Goal: Task Accomplishment & Management: Manage account settings

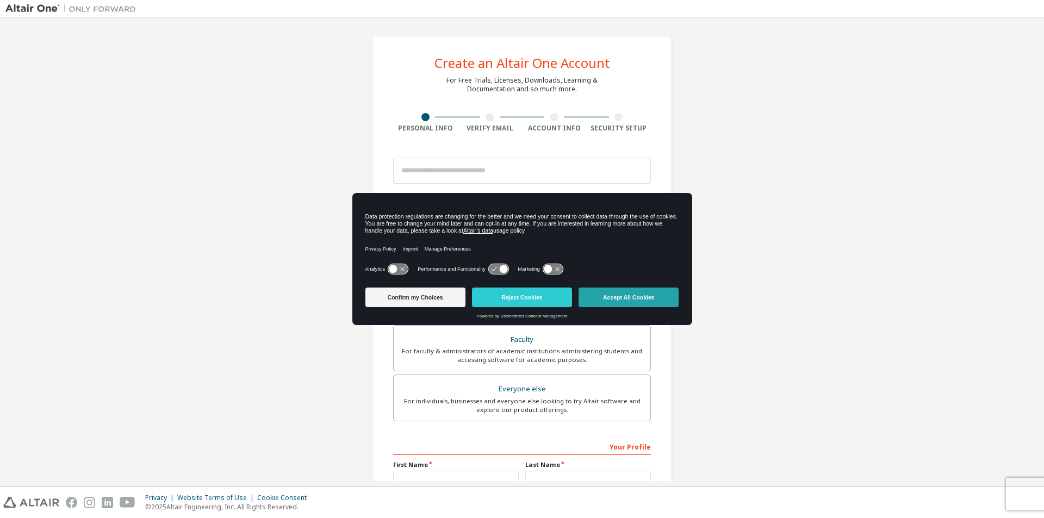
click at [607, 294] on button "Accept All Cookies" at bounding box center [628, 298] width 100 height 20
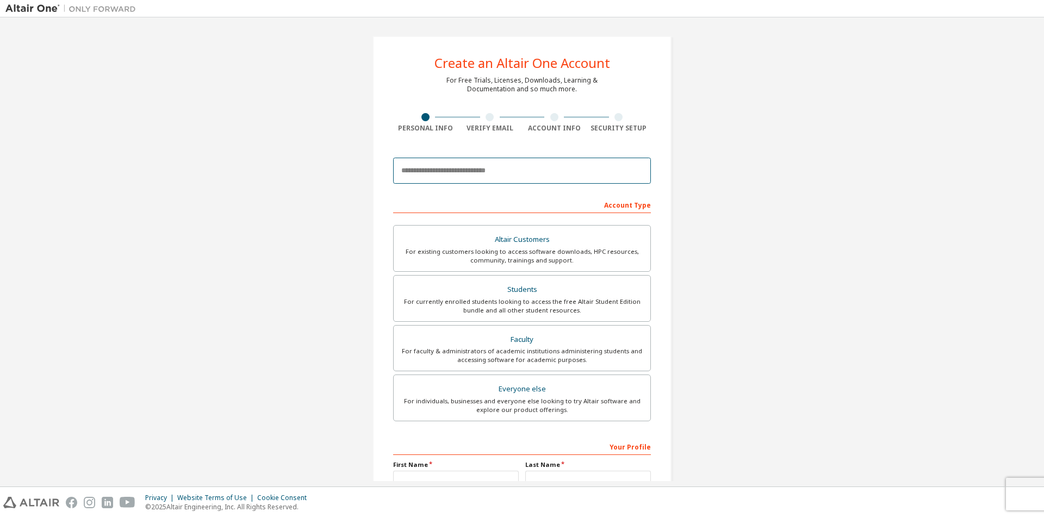
click at [508, 172] on input "email" at bounding box center [522, 171] width 258 height 26
type input "**********"
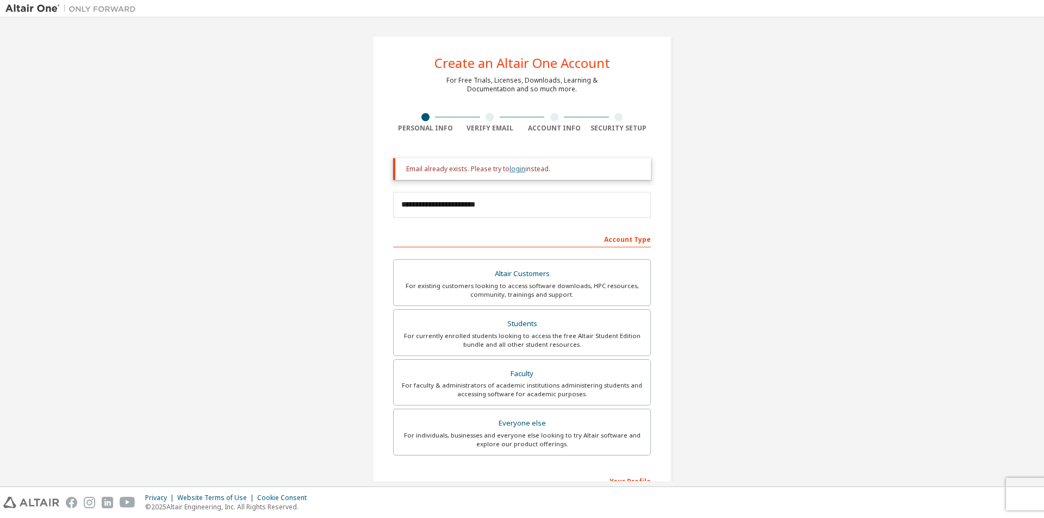
click at [519, 170] on link "login" at bounding box center [517, 168] width 16 height 9
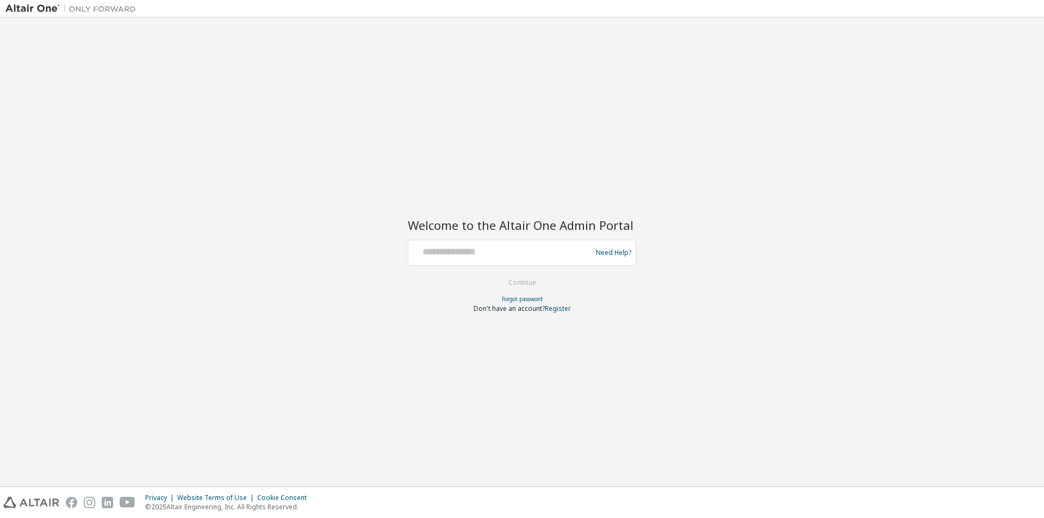
click at [476, 262] on div at bounding box center [502, 252] width 178 height 21
click at [467, 249] on input "text" at bounding box center [502, 250] width 178 height 16
type input "**********"
click at [488, 251] on input "**********" at bounding box center [502, 250] width 178 height 16
click at [517, 278] on button "Continue" at bounding box center [522, 282] width 51 height 16
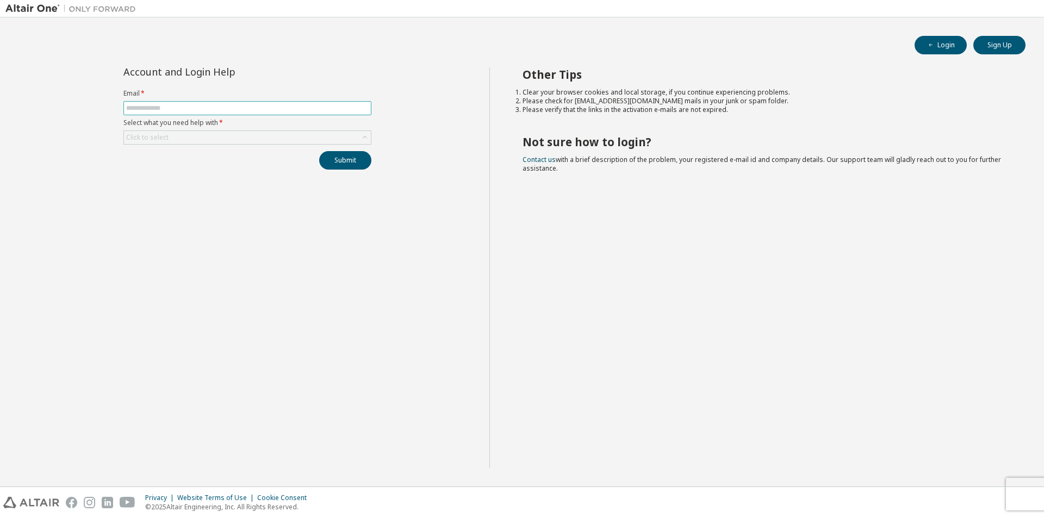
click at [188, 111] on input "text" at bounding box center [247, 108] width 242 height 9
type input "**********"
click at [205, 135] on div "Click to select" at bounding box center [247, 137] width 247 height 13
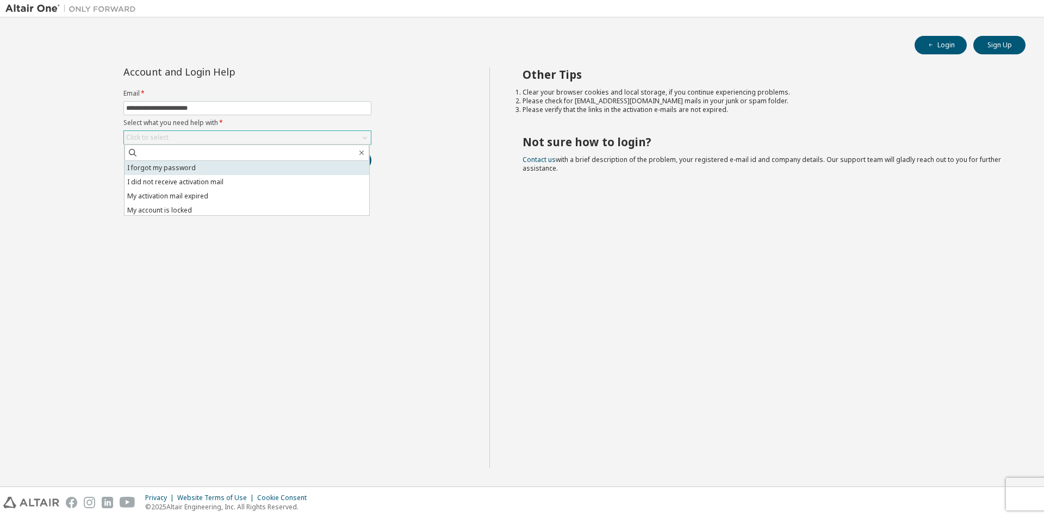
click at [203, 167] on li "I forgot my password" at bounding box center [246, 168] width 245 height 14
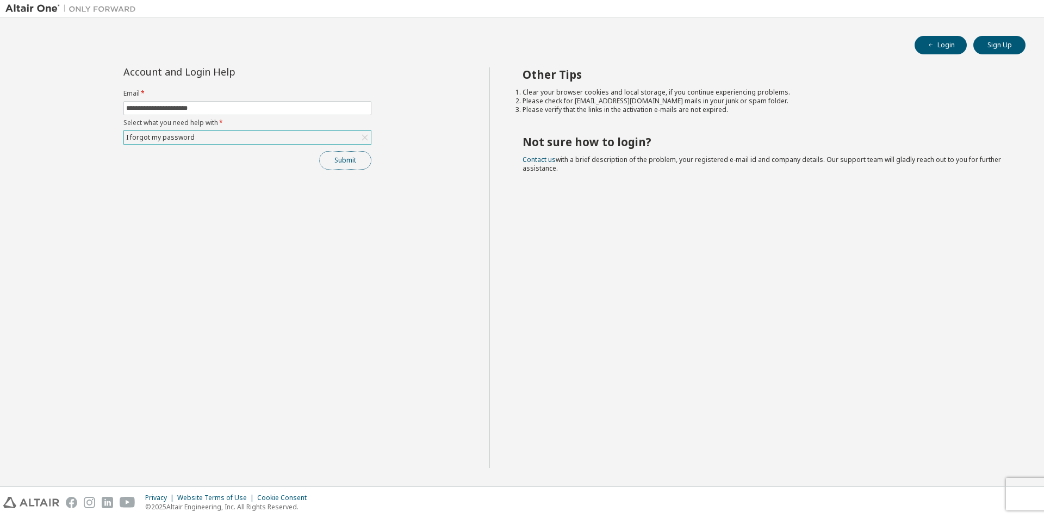
click at [346, 156] on button "Submit" at bounding box center [345, 160] width 52 height 18
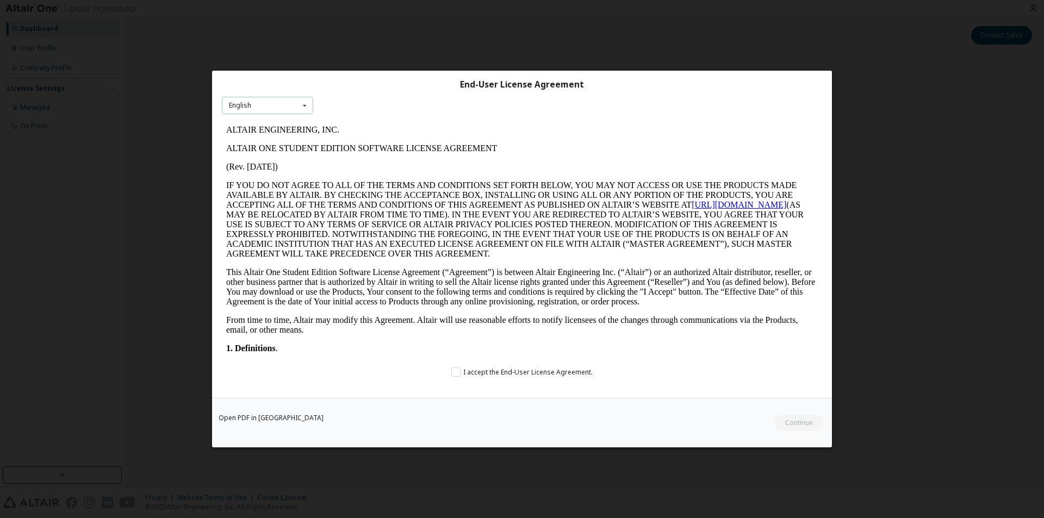
click at [281, 108] on div "English English" at bounding box center [267, 106] width 91 height 18
click at [266, 121] on div "English" at bounding box center [267, 122] width 90 height 17
click at [460, 370] on label "I accept the End-User License Agreement." at bounding box center [521, 371] width 141 height 9
click at [789, 422] on button "Continue" at bounding box center [798, 423] width 51 height 16
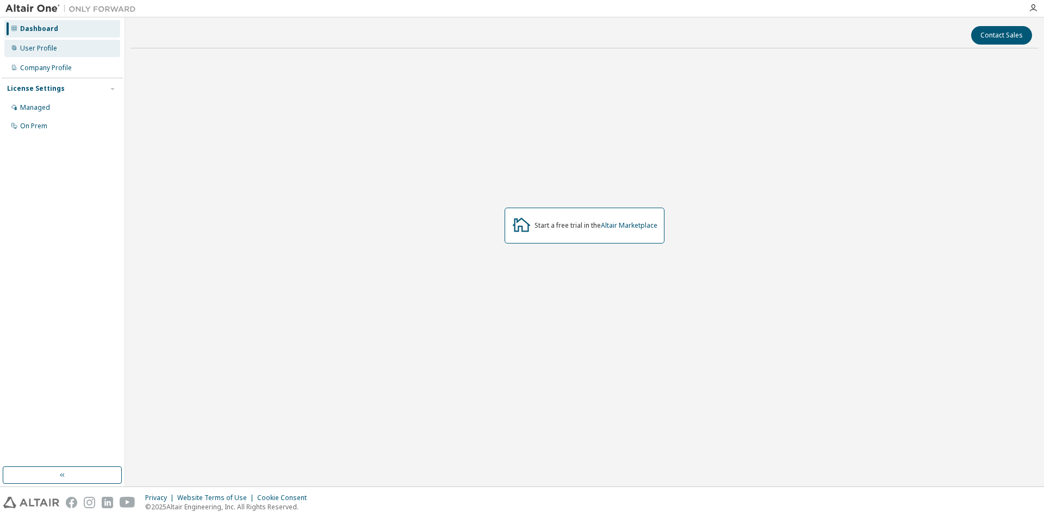
click at [61, 52] on div "User Profile" at bounding box center [62, 48] width 116 height 17
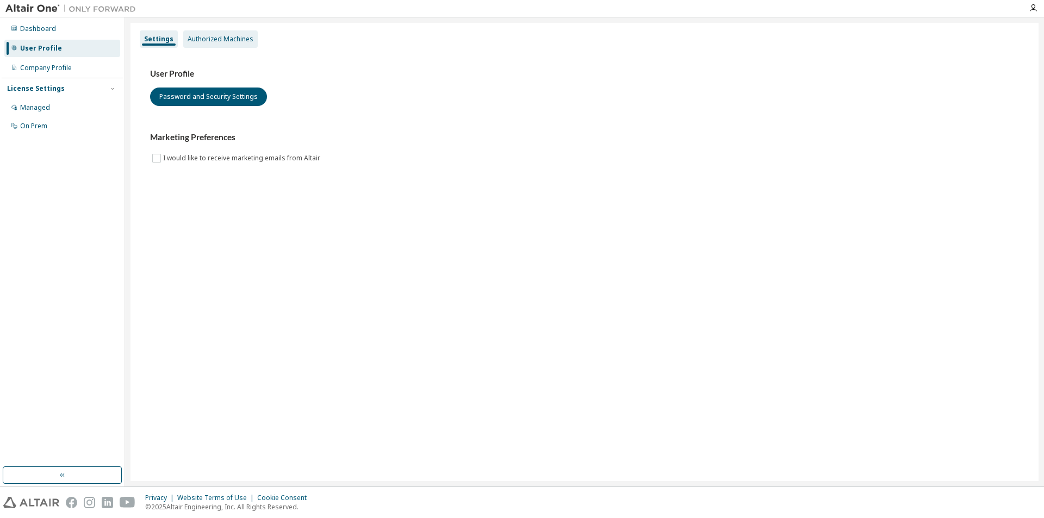
click at [213, 41] on div "Authorized Machines" at bounding box center [221, 39] width 66 height 9
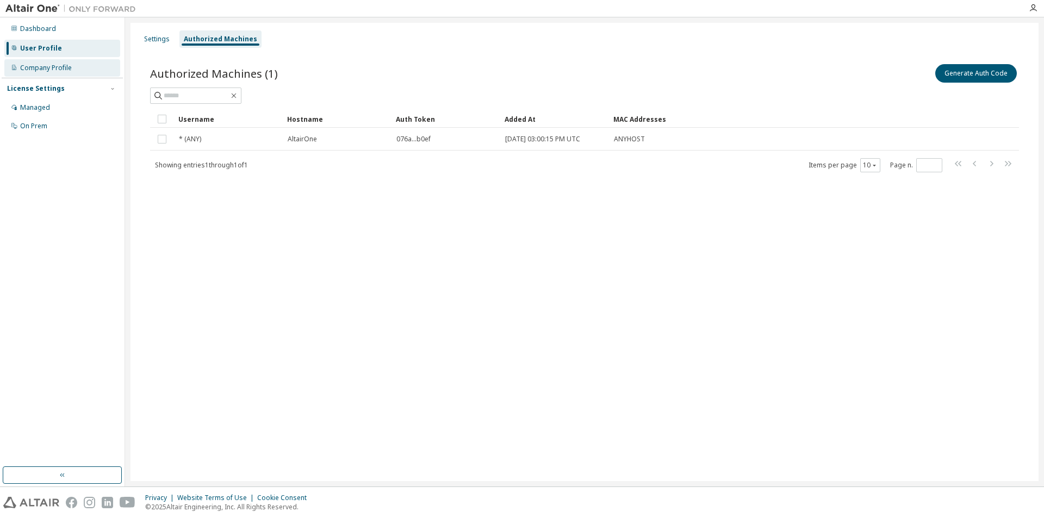
click at [44, 64] on div "Company Profile" at bounding box center [46, 68] width 52 height 9
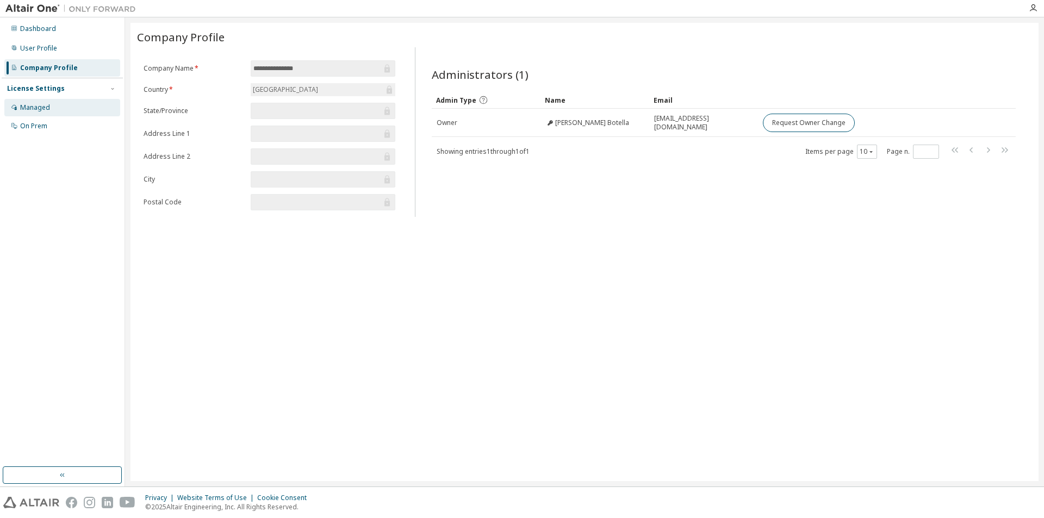
click at [53, 104] on div "Managed" at bounding box center [62, 107] width 116 height 17
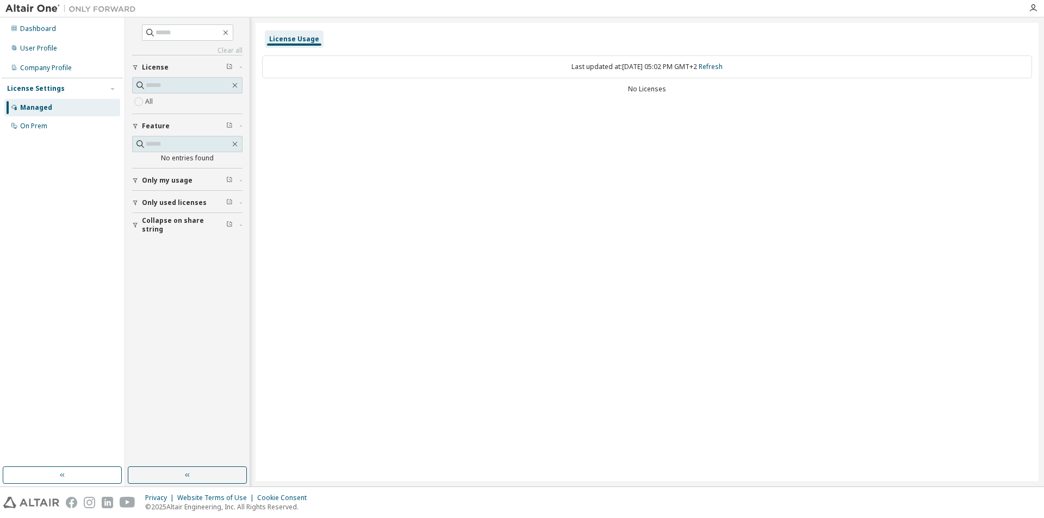
click at [161, 178] on span "Only my usage" at bounding box center [167, 180] width 51 height 9
drag, startPoint x: 163, startPoint y: 235, endPoint x: 169, endPoint y: 240, distance: 7.8
click at [163, 235] on span "Only used licenses" at bounding box center [174, 234] width 65 height 9
click at [165, 292] on span "Collapse on share string" at bounding box center [184, 287] width 84 height 17
click at [28, 125] on div "On Prem" at bounding box center [33, 126] width 27 height 9
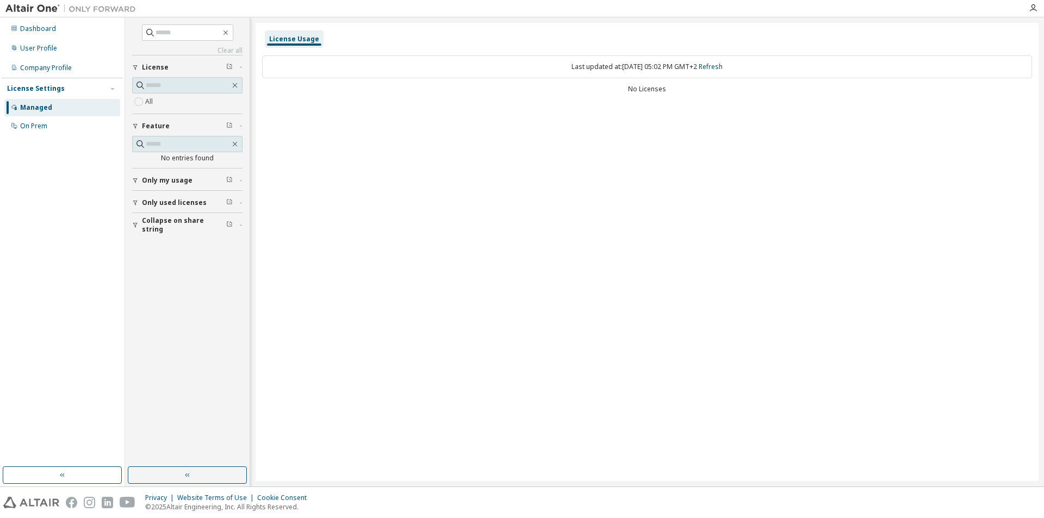
click at [22, 10] on img at bounding box center [73, 8] width 136 height 11
click at [38, 35] on div "Dashboard" at bounding box center [62, 28] width 116 height 17
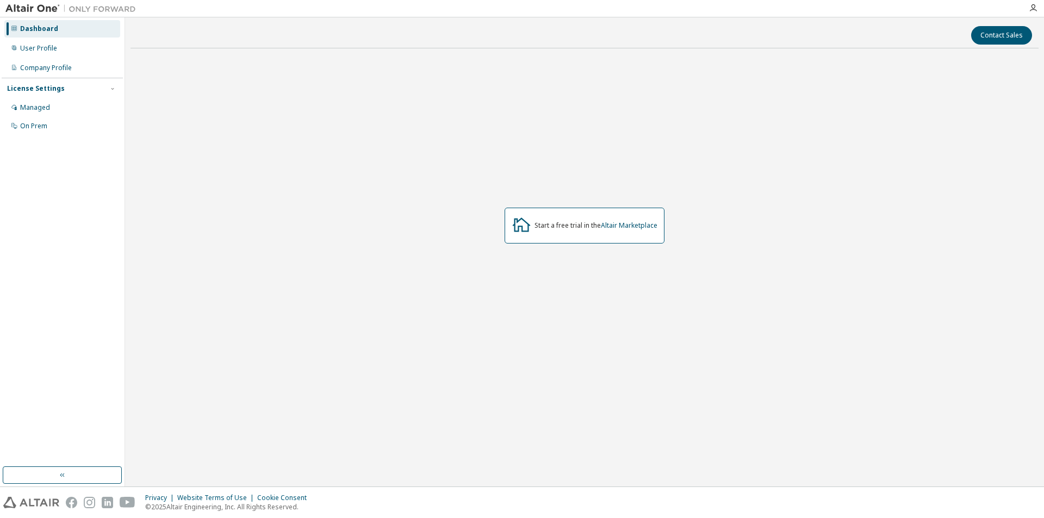
click at [43, 6] on img at bounding box center [73, 8] width 136 height 11
click at [111, 10] on img at bounding box center [73, 8] width 136 height 11
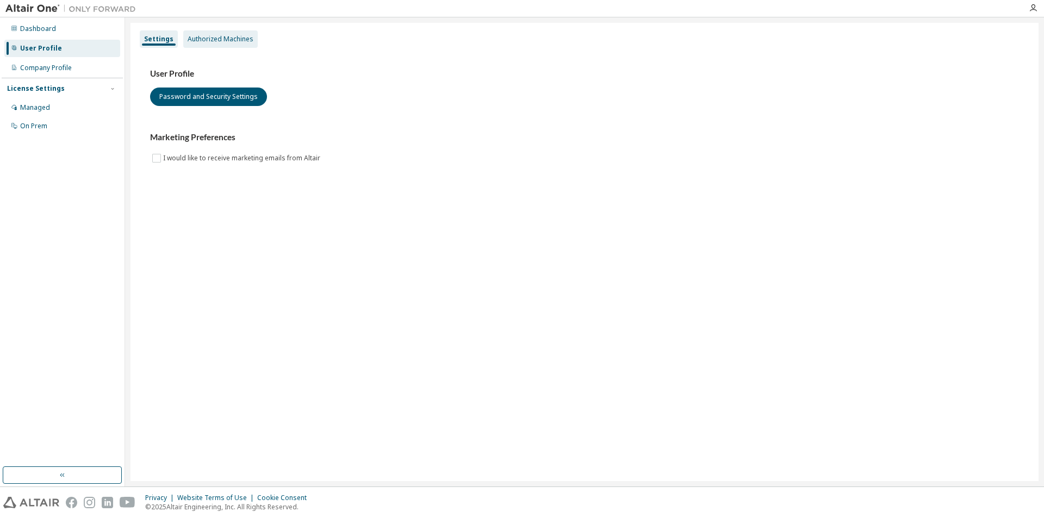
click at [203, 38] on div "Authorized Machines" at bounding box center [221, 39] width 66 height 9
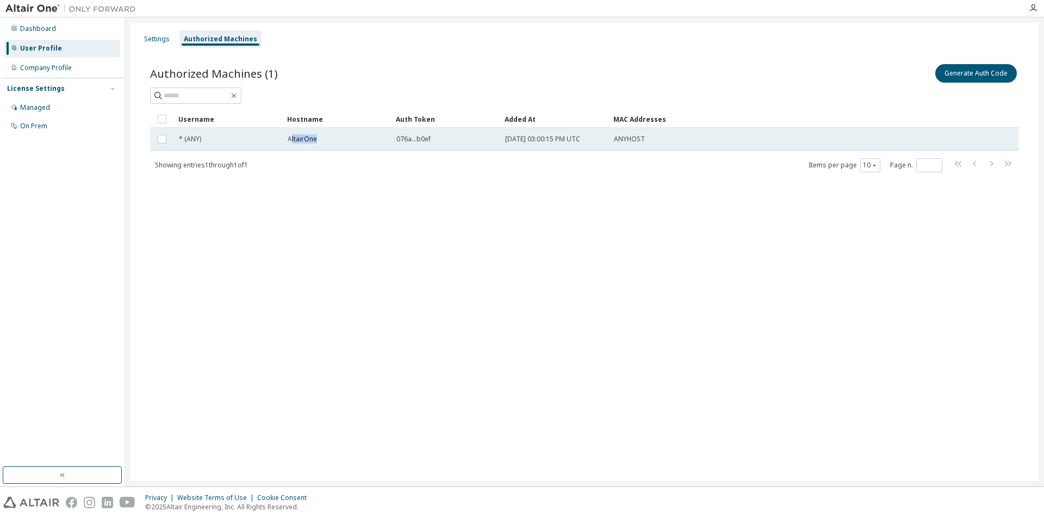
drag, startPoint x: 290, startPoint y: 137, endPoint x: 323, endPoint y: 137, distance: 32.6
click at [323, 137] on div "AltairOne" at bounding box center [337, 139] width 99 height 9
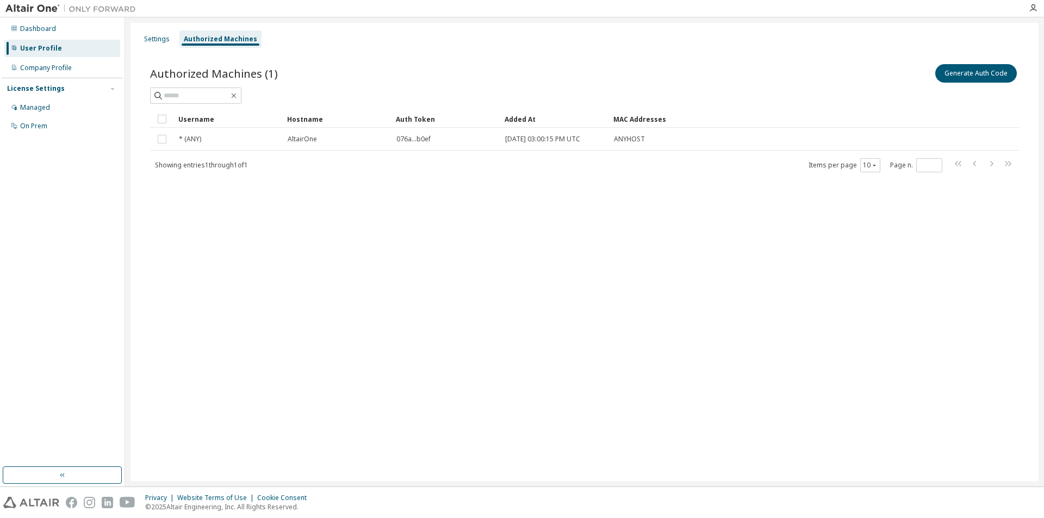
click at [323, 137] on div "AltairOne" at bounding box center [337, 139] width 99 height 9
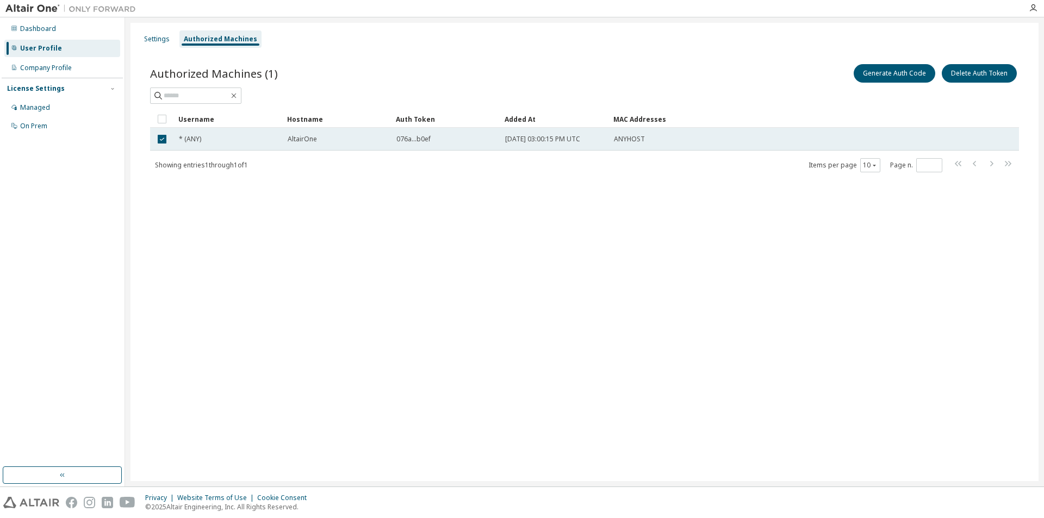
click at [374, 140] on div "AltairOne" at bounding box center [337, 139] width 99 height 9
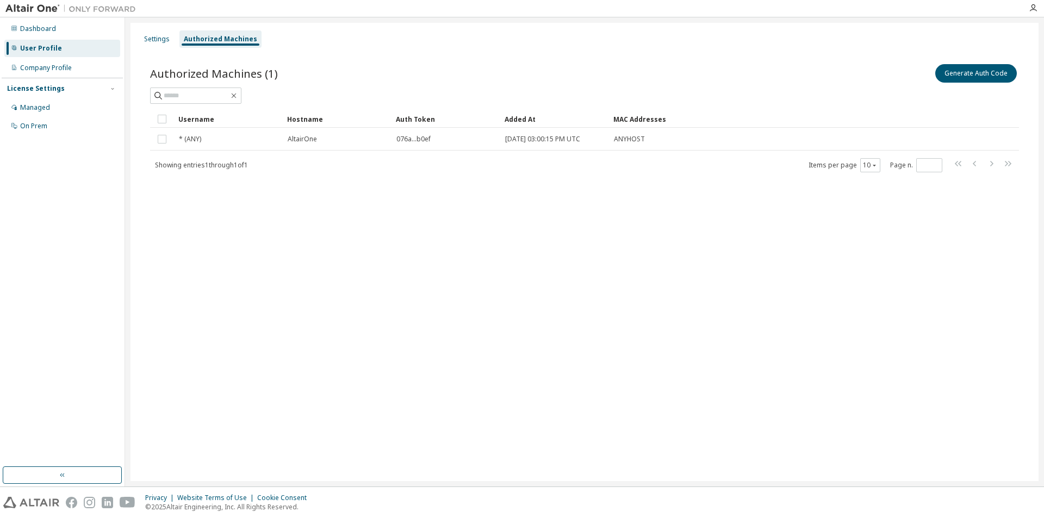
click at [374, 140] on div "AltairOne" at bounding box center [337, 139] width 99 height 9
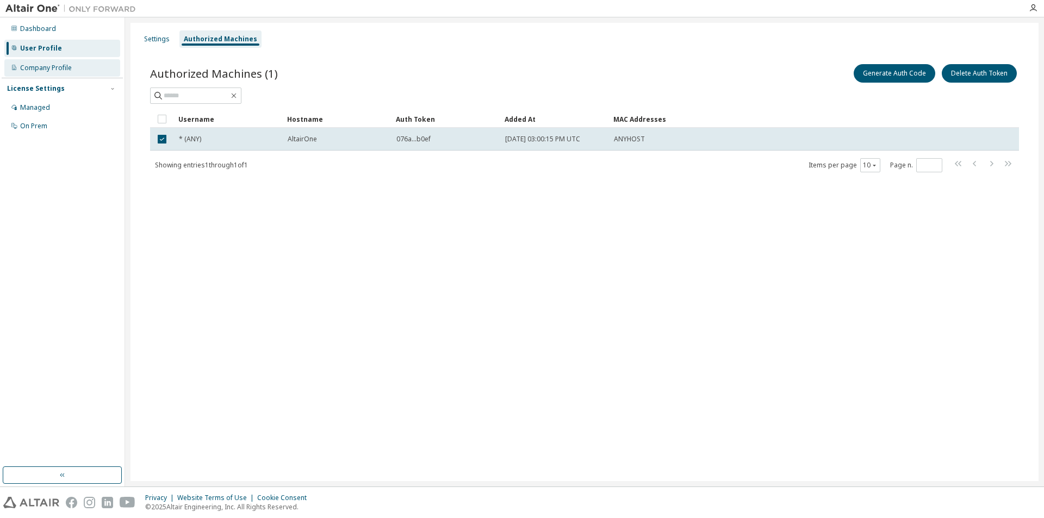
click at [35, 69] on div "Company Profile" at bounding box center [46, 68] width 52 height 9
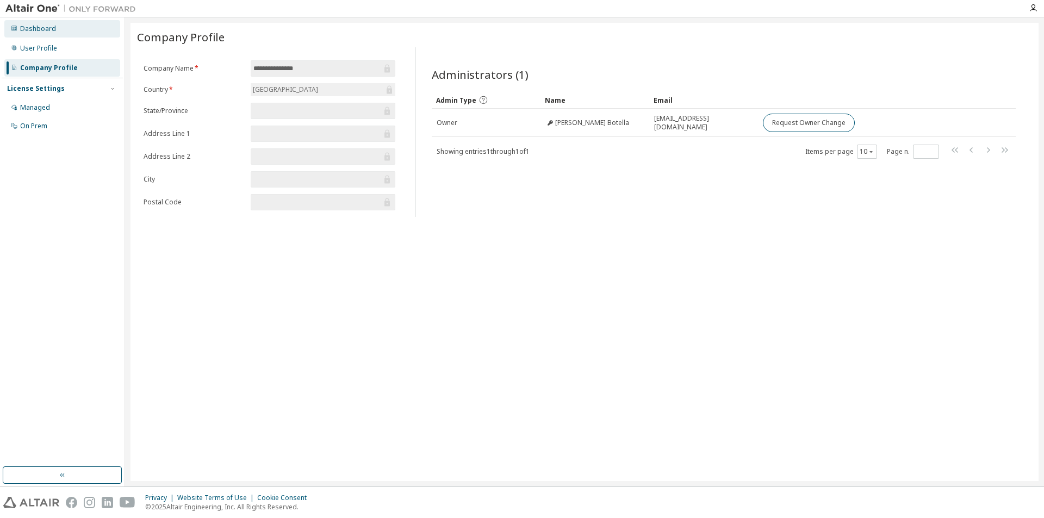
click at [34, 36] on div "Dashboard" at bounding box center [62, 28] width 116 height 17
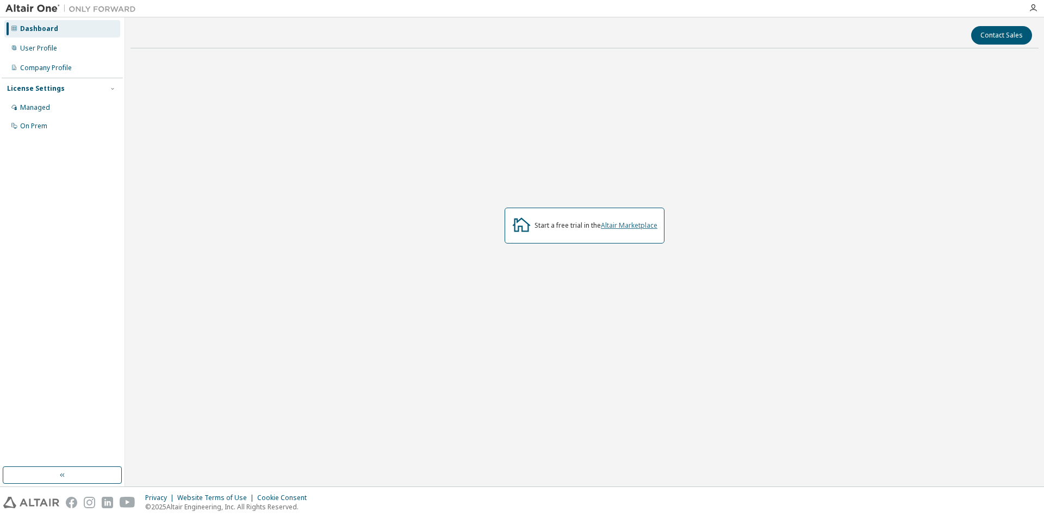
click at [626, 224] on link "Altair Marketplace" at bounding box center [629, 225] width 57 height 9
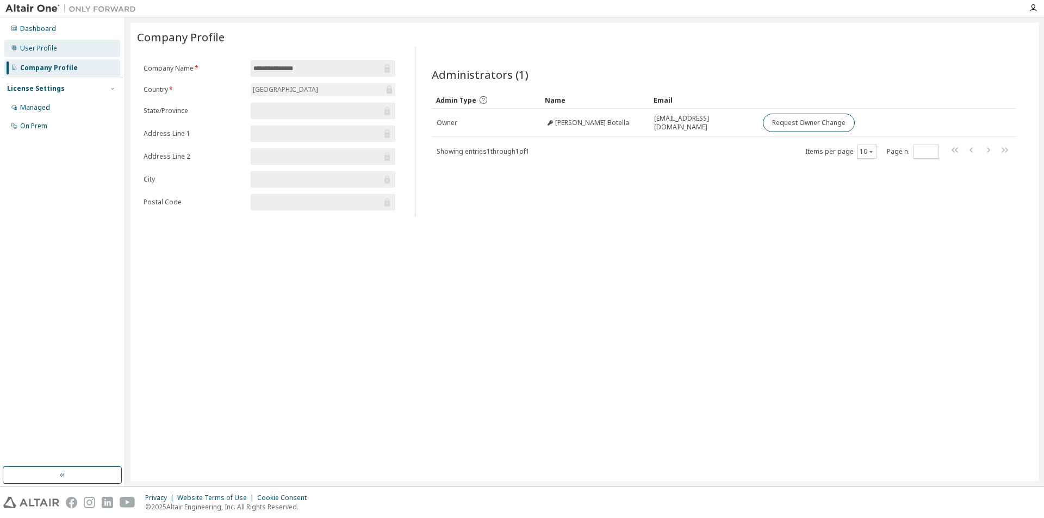
click at [55, 48] on div "User Profile" at bounding box center [38, 48] width 37 height 9
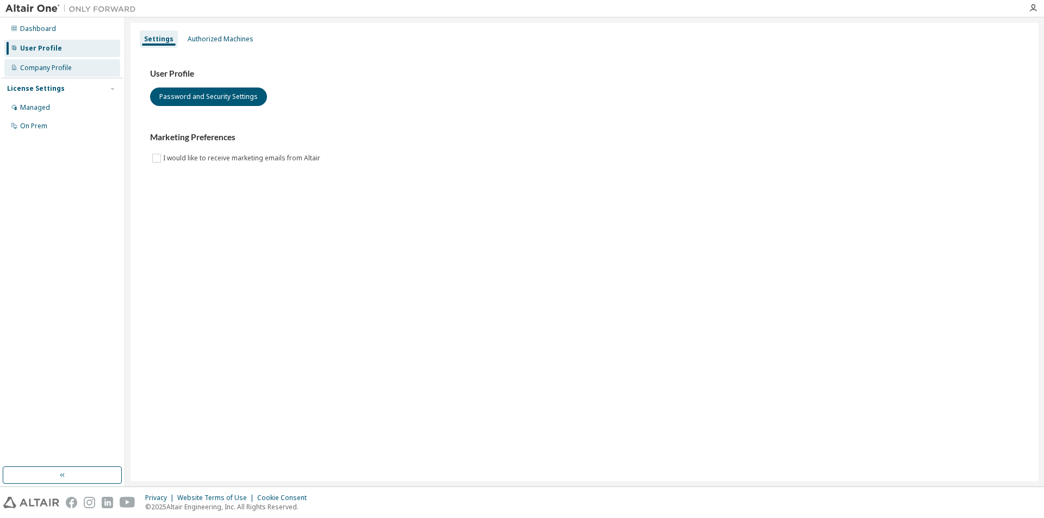
click at [63, 67] on div "Company Profile" at bounding box center [46, 68] width 52 height 9
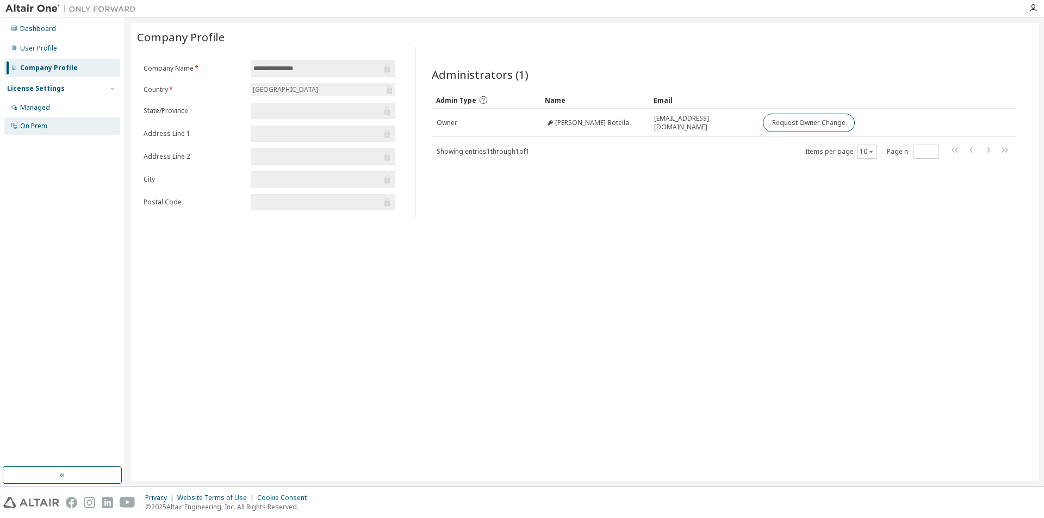
click at [45, 120] on div "On Prem" at bounding box center [62, 125] width 116 height 17
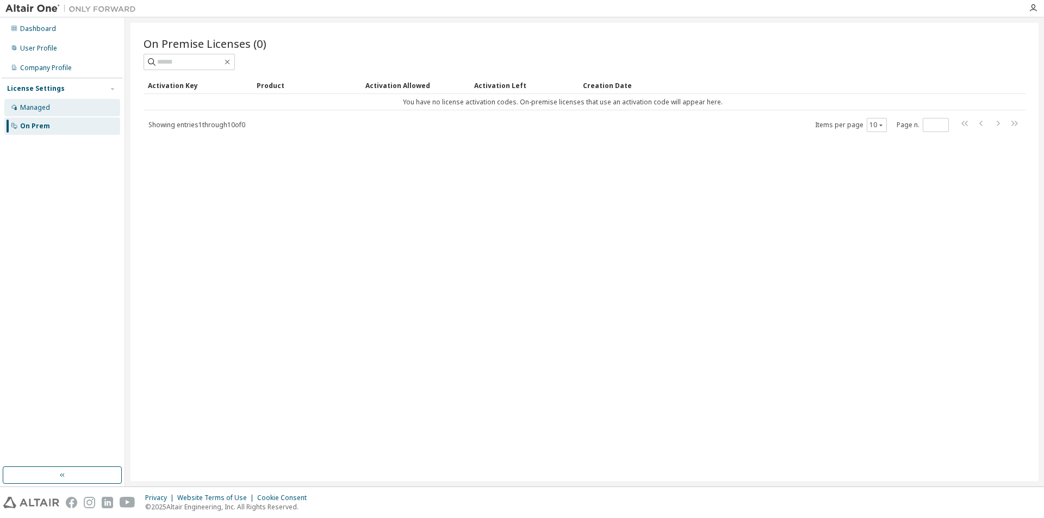
click at [48, 109] on div "Managed" at bounding box center [35, 107] width 30 height 9
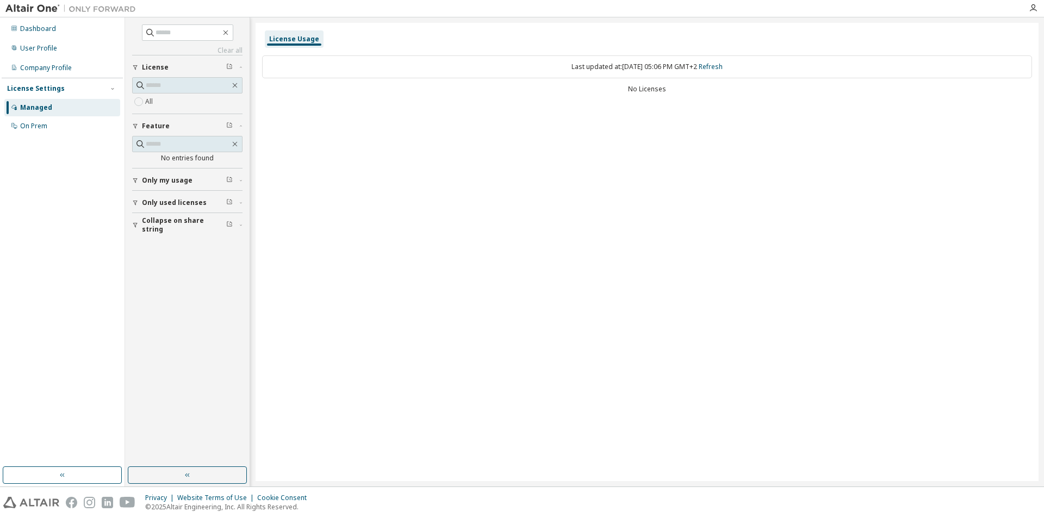
click at [185, 182] on span "Only my usage" at bounding box center [167, 180] width 51 height 9
click at [183, 235] on span "Only used licenses" at bounding box center [174, 234] width 65 height 9
click at [170, 286] on span "Collapse on share string" at bounding box center [184, 287] width 84 height 17
click at [38, 27] on div "Dashboard" at bounding box center [38, 28] width 36 height 9
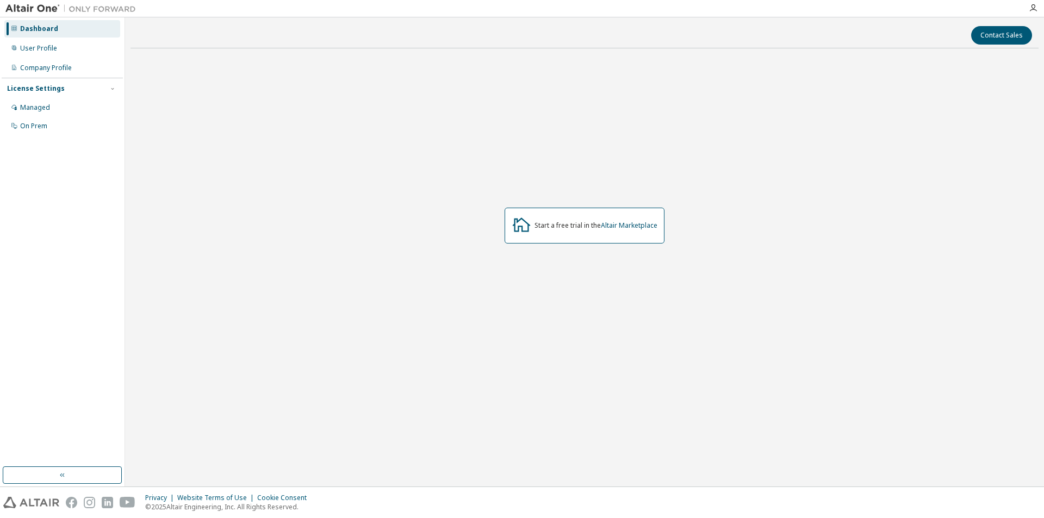
click at [35, 6] on img at bounding box center [73, 8] width 136 height 11
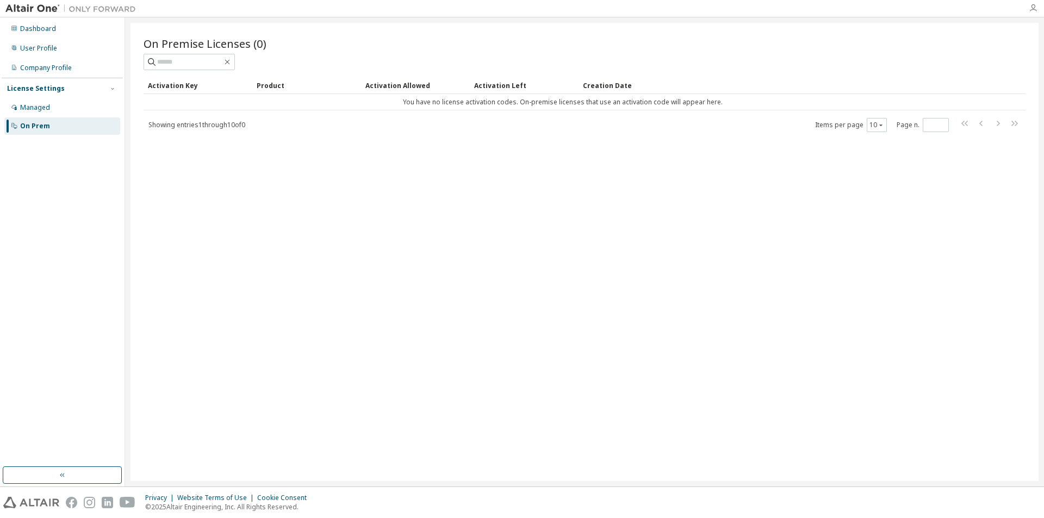
click at [1031, 10] on icon "button" at bounding box center [1032, 8] width 9 height 9
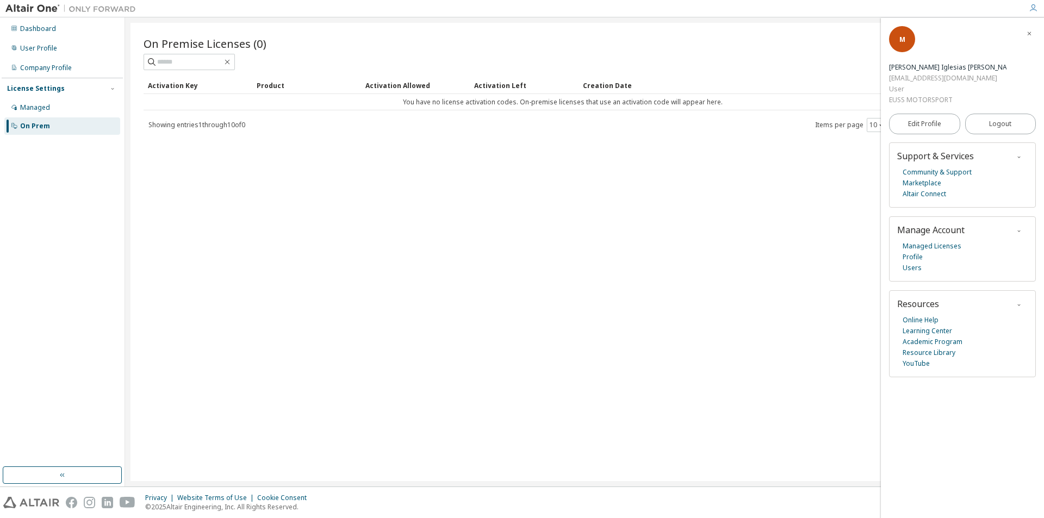
click at [945, 84] on div "User" at bounding box center [947, 89] width 117 height 11
click at [920, 315] on link "Online Help" at bounding box center [920, 320] width 36 height 11
click at [38, 48] on div "User Profile" at bounding box center [38, 48] width 37 height 9
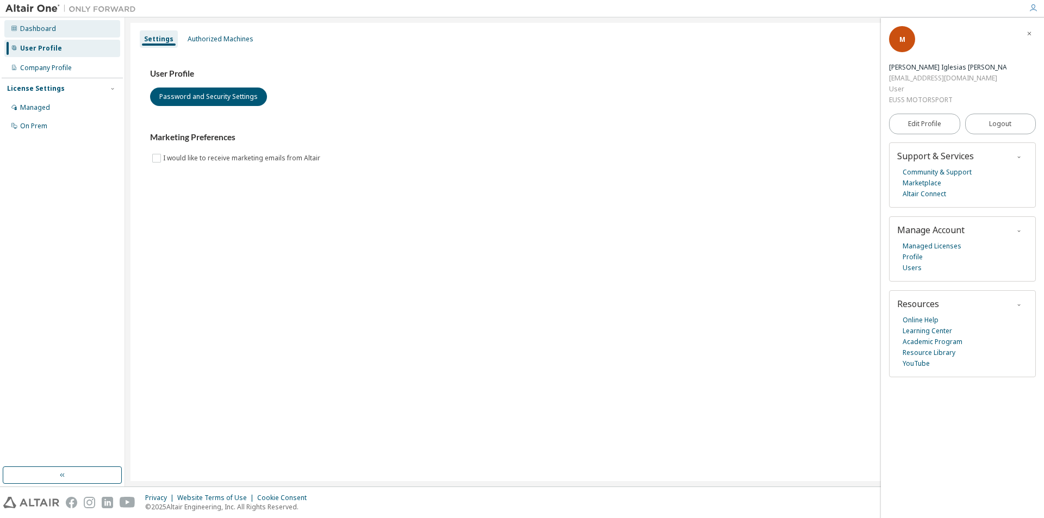
click at [40, 23] on div "Dashboard" at bounding box center [62, 28] width 116 height 17
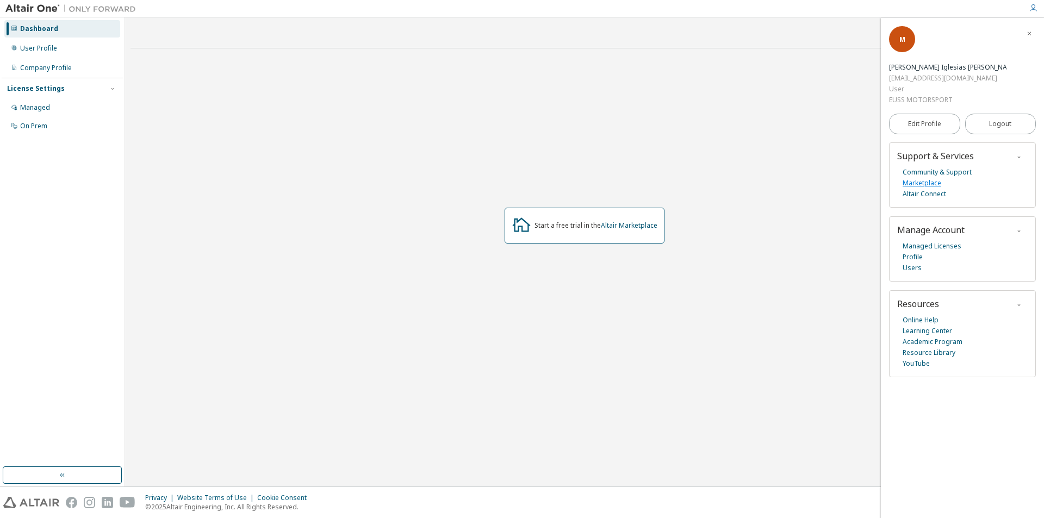
click at [927, 178] on link "Marketplace" at bounding box center [921, 183] width 39 height 11
click at [944, 167] on link "Community & Support" at bounding box center [936, 172] width 69 height 11
click at [945, 167] on link "Community & Support" at bounding box center [936, 172] width 69 height 11
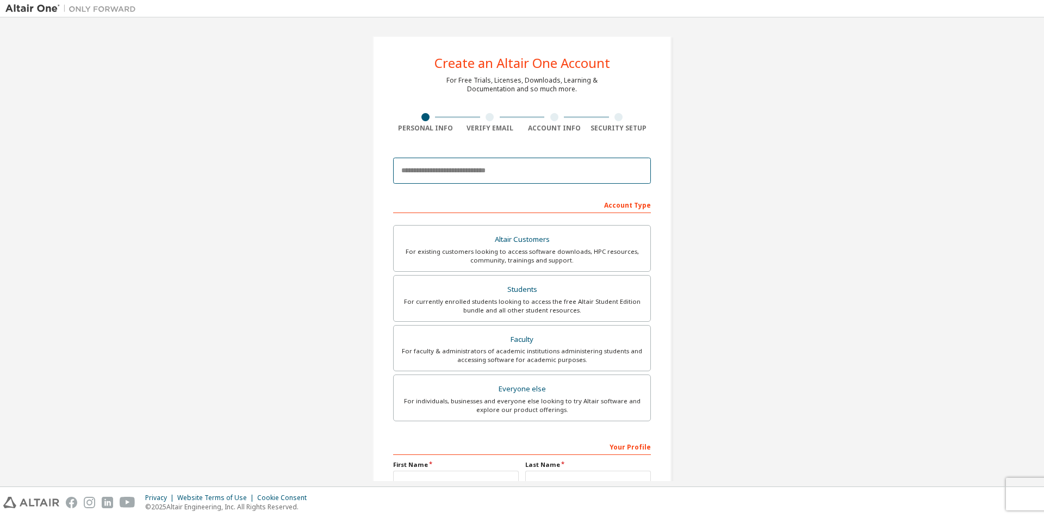
click at [558, 169] on input "email" at bounding box center [522, 171] width 258 height 26
type input "**********"
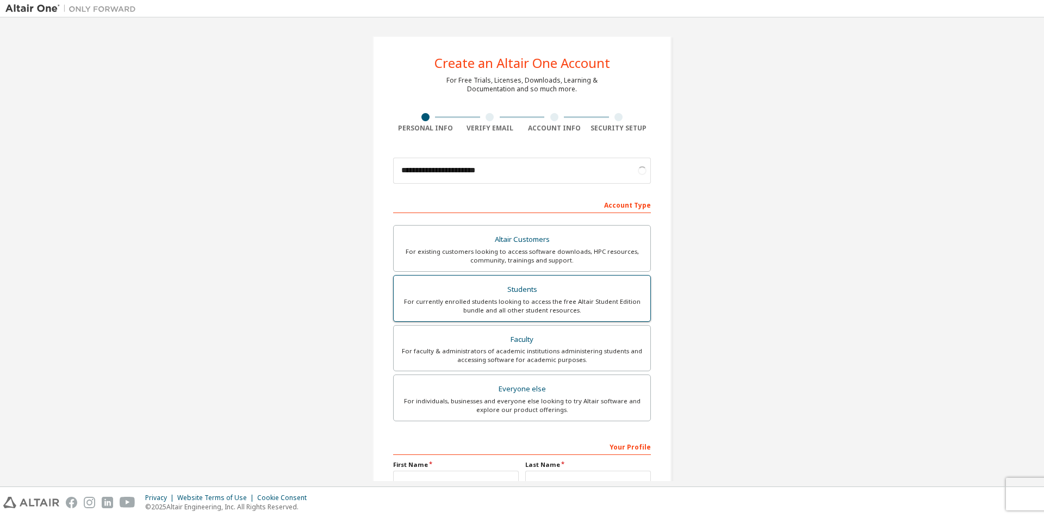
click at [533, 294] on div "Students" at bounding box center [521, 289] width 243 height 15
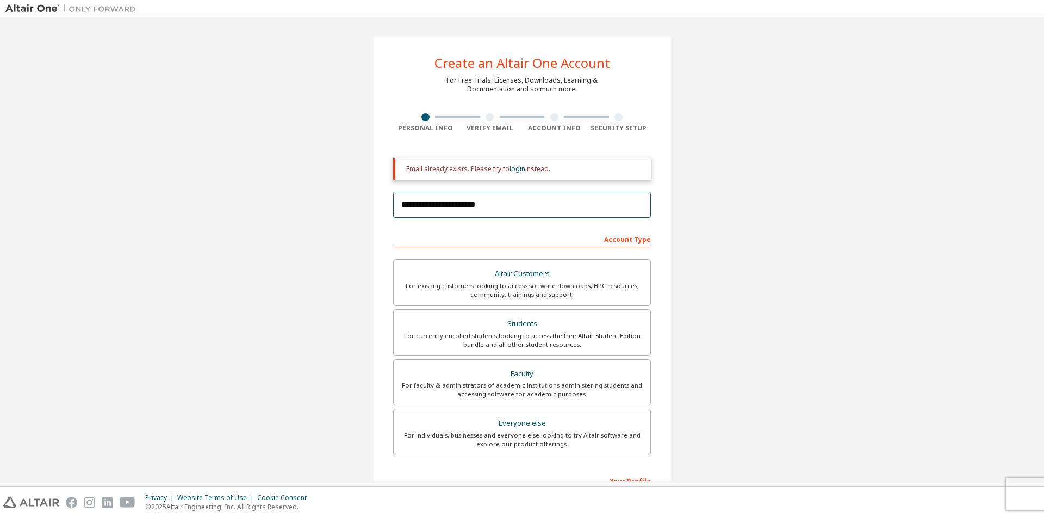
click at [560, 195] on input "**********" at bounding box center [522, 205] width 258 height 26
click at [548, 205] on input "**********" at bounding box center [522, 205] width 258 height 26
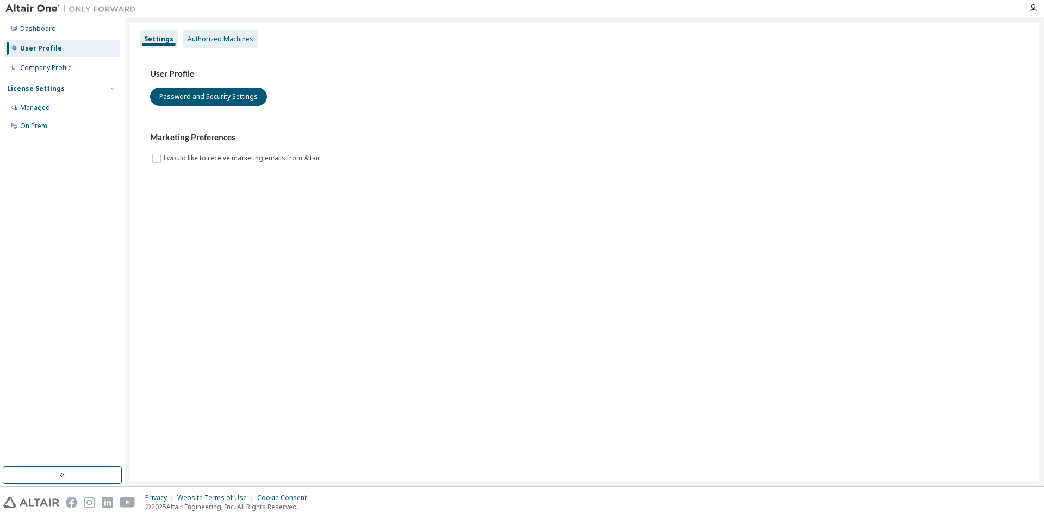
click at [224, 33] on div "Authorized Machines" at bounding box center [220, 38] width 74 height 17
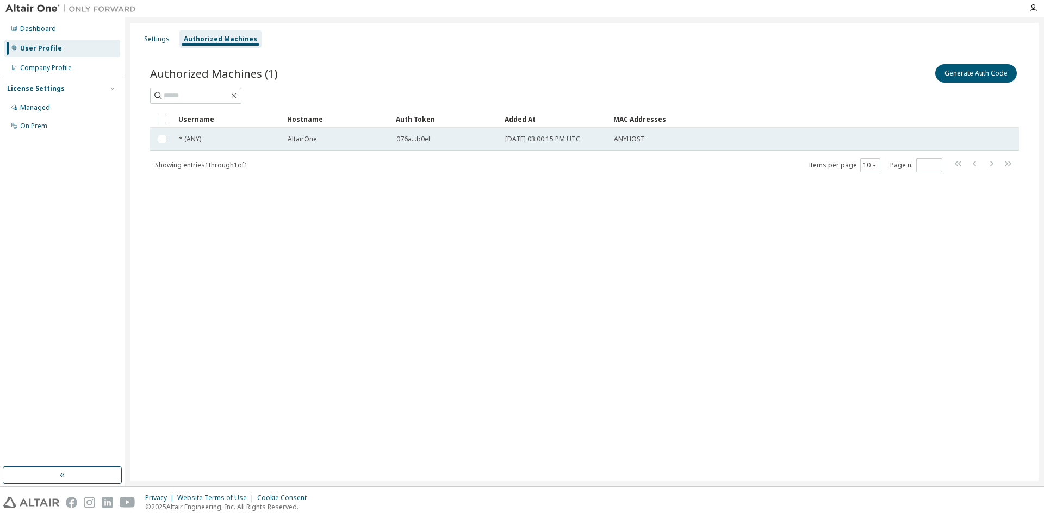
click at [292, 140] on span "AltairOne" at bounding box center [302, 139] width 29 height 9
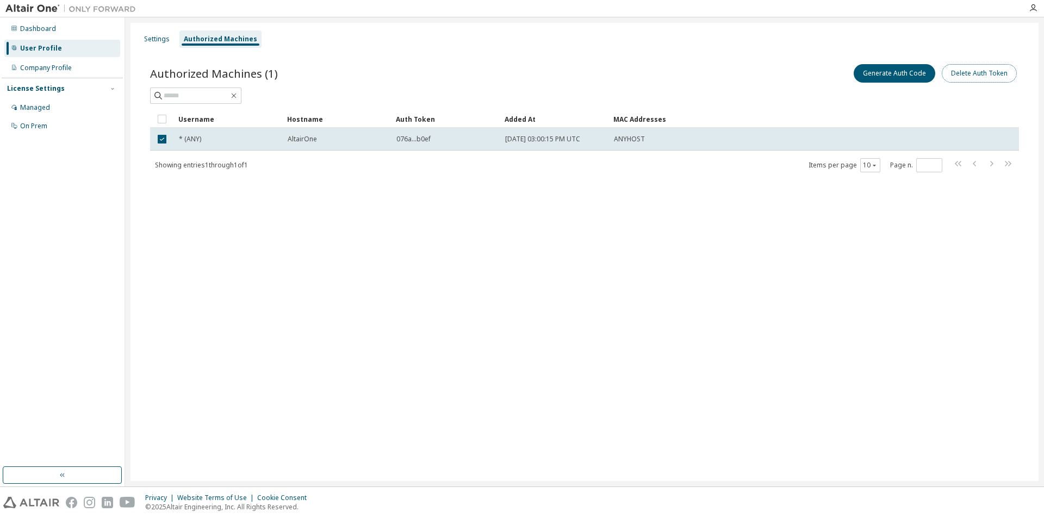
click at [970, 76] on button "Delete Auth Token" at bounding box center [978, 73] width 75 height 18
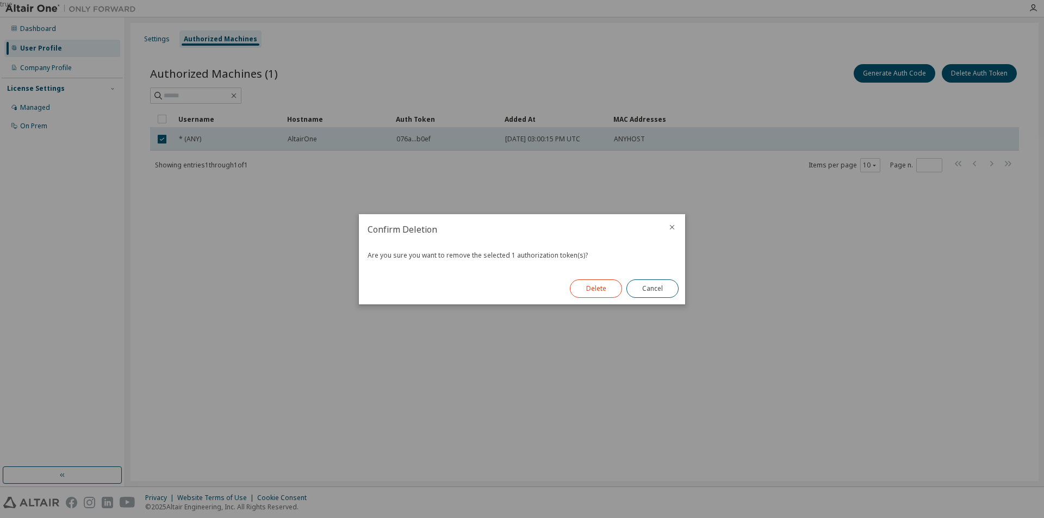
click at [587, 287] on button "Delete" at bounding box center [596, 288] width 52 height 18
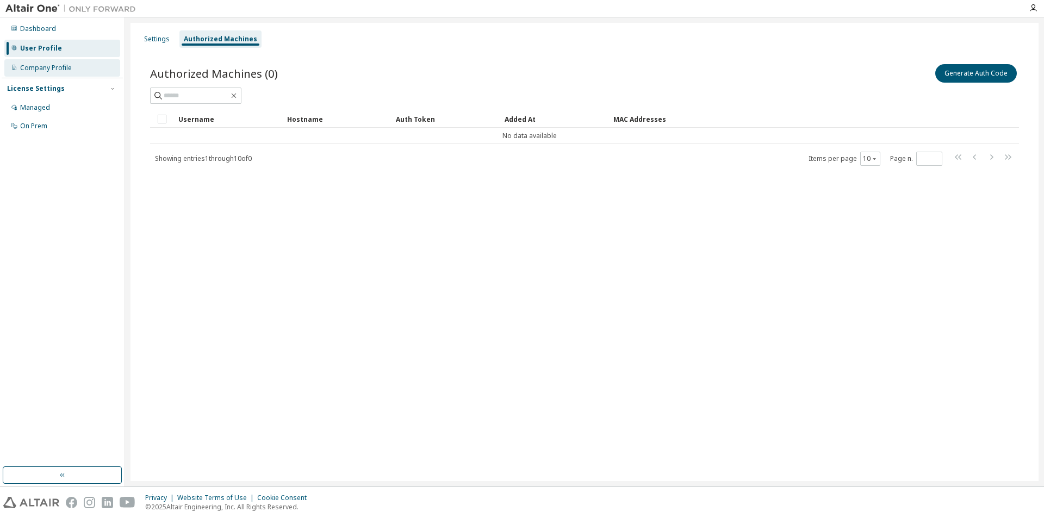
click at [73, 67] on div "Company Profile" at bounding box center [62, 67] width 116 height 17
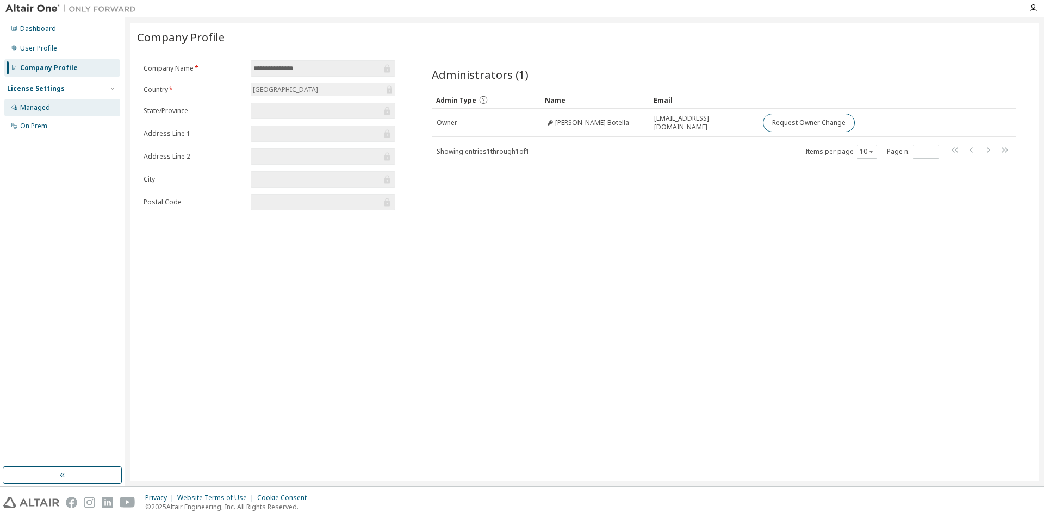
click at [35, 102] on div "Managed" at bounding box center [62, 107] width 116 height 17
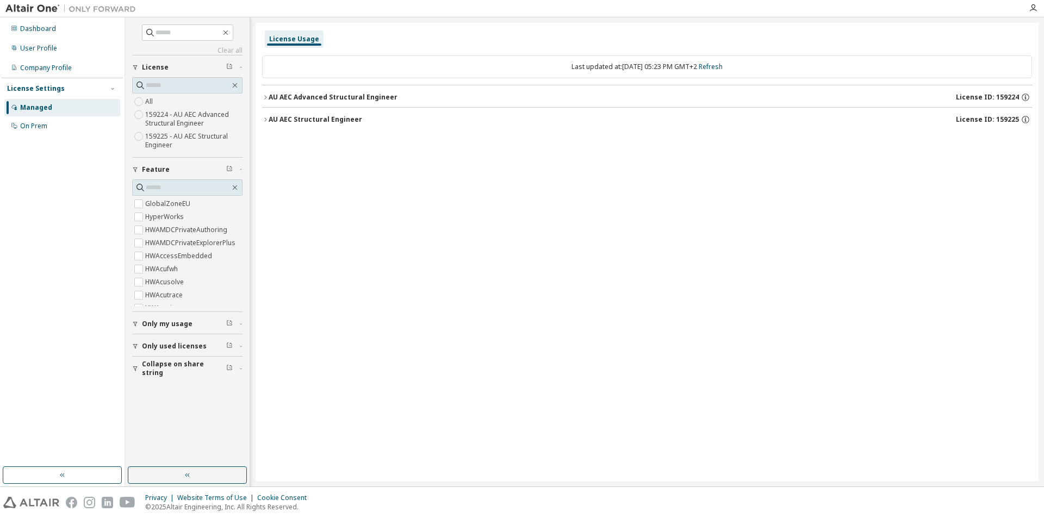
click at [266, 101] on button "AU AEC Advanced Structural Engineer License ID: 159224" at bounding box center [647, 97] width 770 height 24
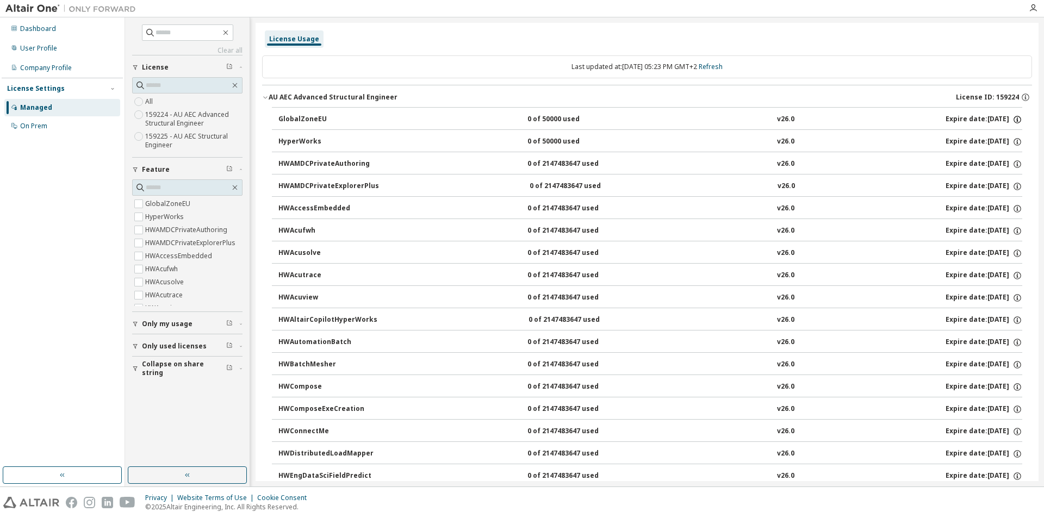
click at [1015, 120] on icon "button" at bounding box center [1017, 120] width 10 height 10
click at [1020, 96] on icon "button" at bounding box center [1025, 97] width 10 height 10
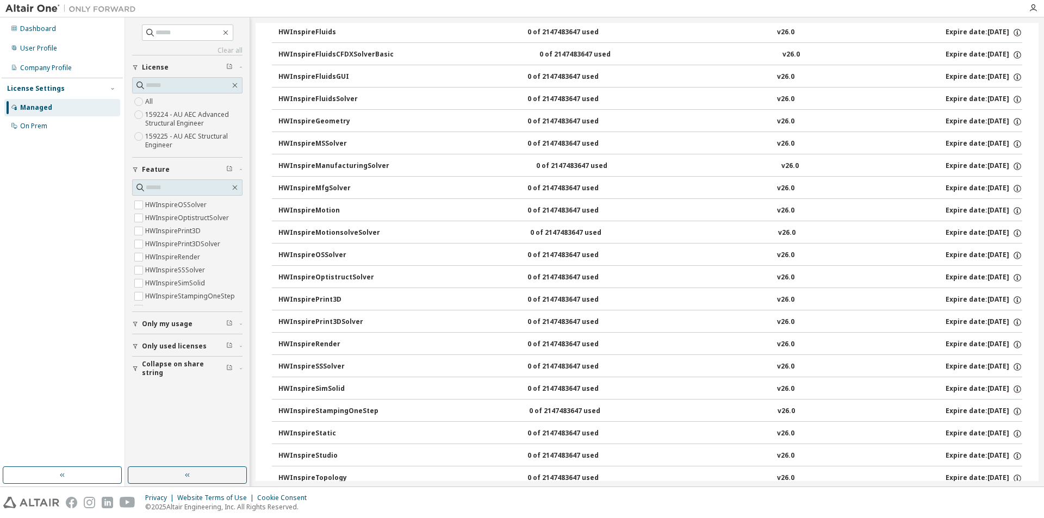
scroll to position [815, 0]
click at [183, 191] on input "text" at bounding box center [188, 187] width 84 height 11
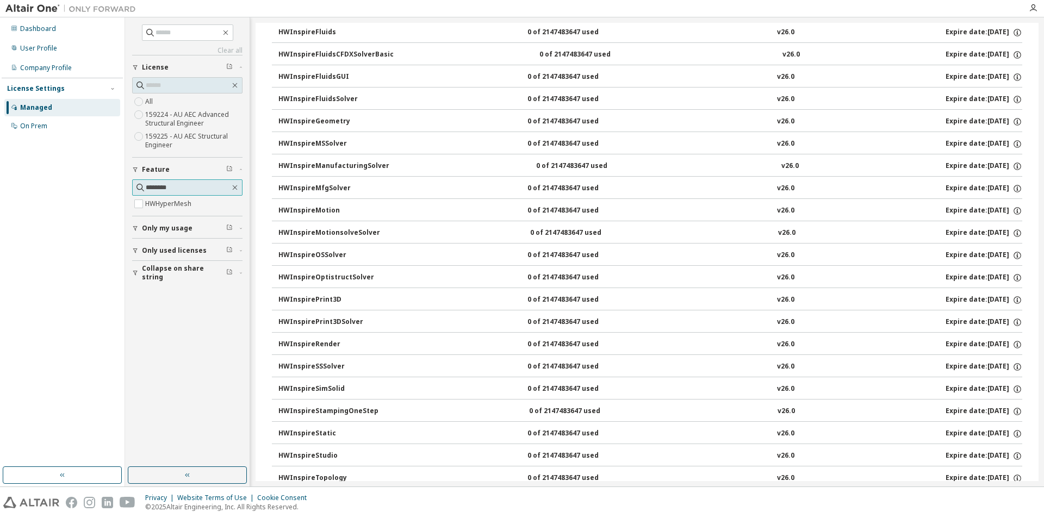
type input "********"
click at [178, 217] on button "Only my usage" at bounding box center [187, 228] width 110 height 24
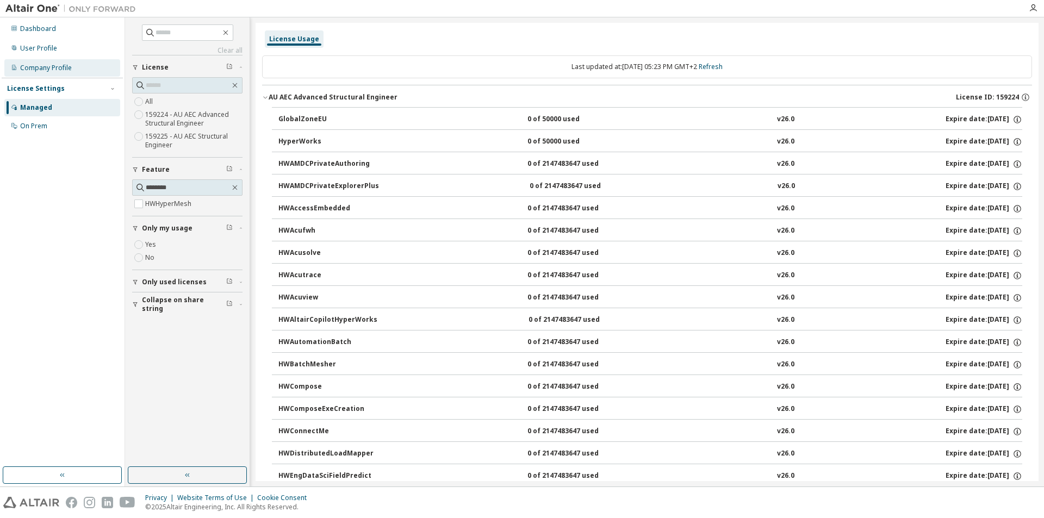
click at [77, 72] on div "Company Profile" at bounding box center [62, 67] width 116 height 17
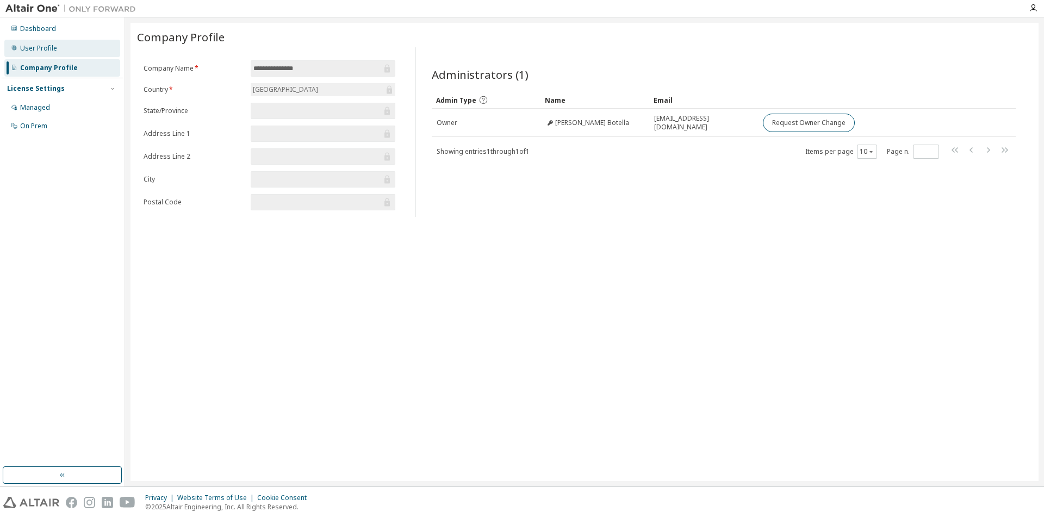
click at [77, 54] on div "User Profile" at bounding box center [62, 48] width 116 height 17
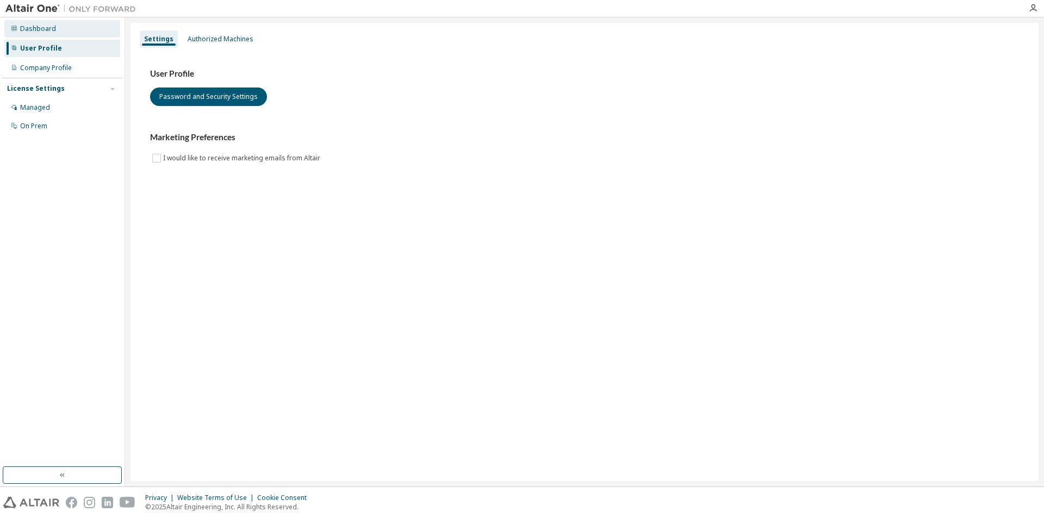
click at [76, 29] on div "Dashboard" at bounding box center [62, 28] width 116 height 17
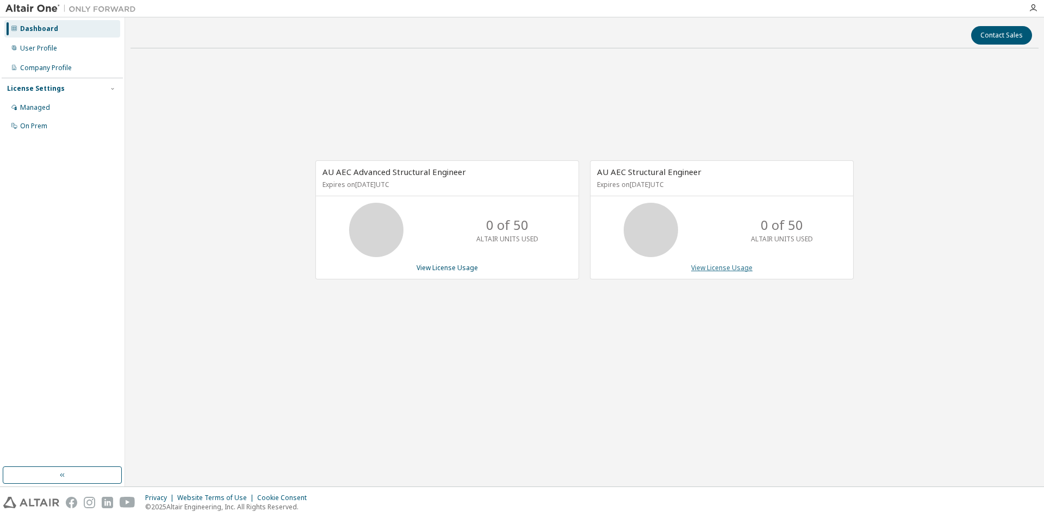
click at [717, 269] on link "View License Usage" at bounding box center [721, 267] width 61 height 9
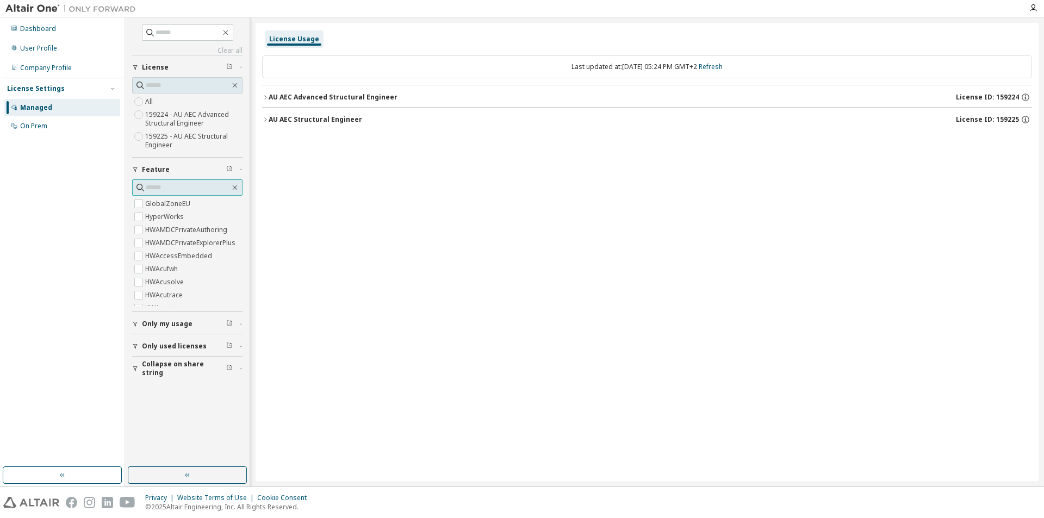
click at [182, 184] on input "text" at bounding box center [188, 187] width 84 height 11
type input "******"
click at [174, 201] on label "HWHyperMesh" at bounding box center [169, 203] width 48 height 13
click at [270, 94] on div "AU AEC Advanced Structural Engineer" at bounding box center [333, 97] width 129 height 9
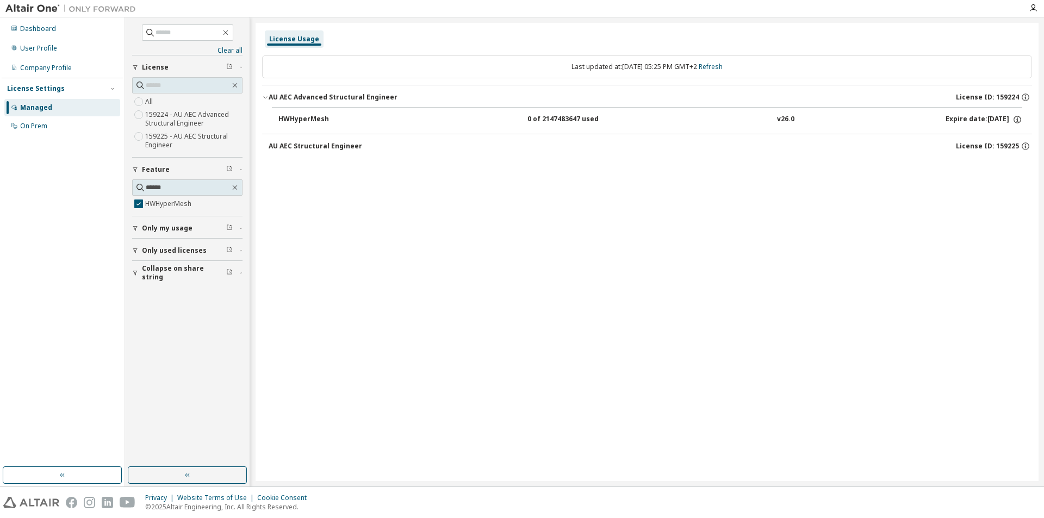
click at [271, 147] on div "AU AEC Structural Engineer" at bounding box center [315, 146] width 93 height 9
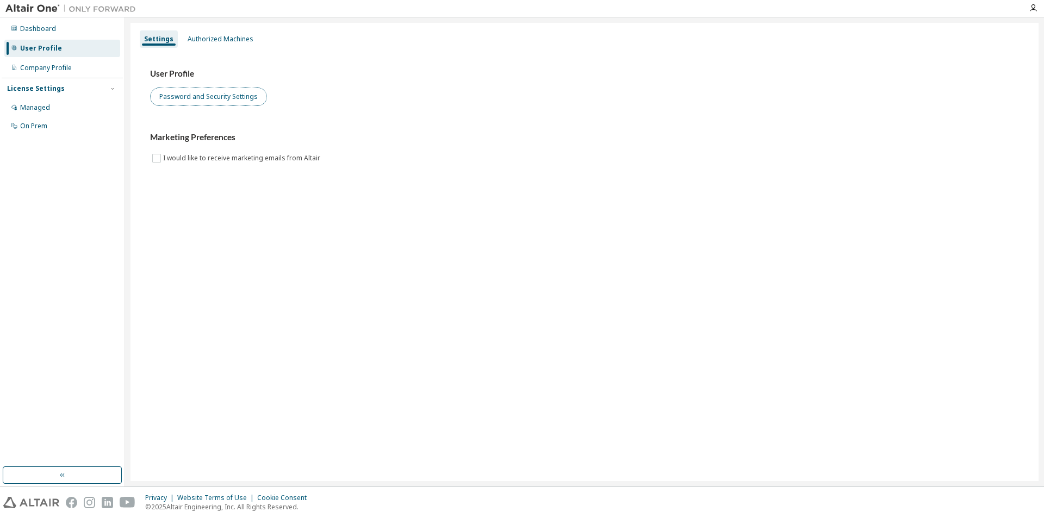
click at [223, 102] on button "Password and Security Settings" at bounding box center [208, 97] width 117 height 18
